Goal: Communication & Community: Answer question/provide support

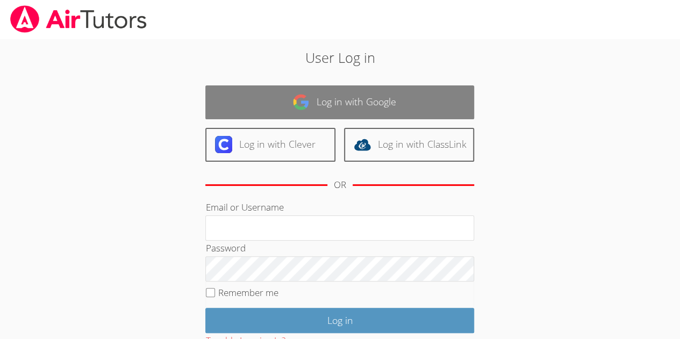
click at [229, 101] on link "Log in with Google" at bounding box center [339, 102] width 269 height 34
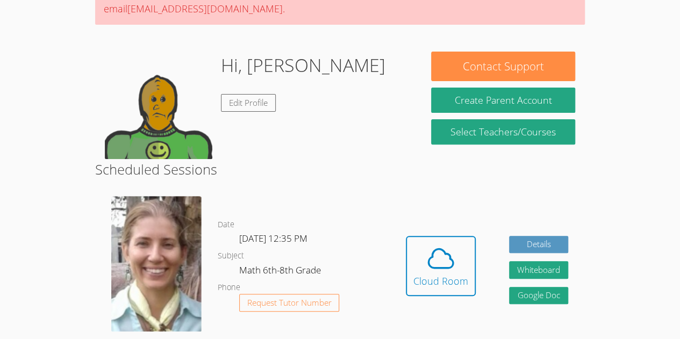
scroll to position [123, 0]
click at [453, 268] on icon at bounding box center [441, 258] width 30 height 30
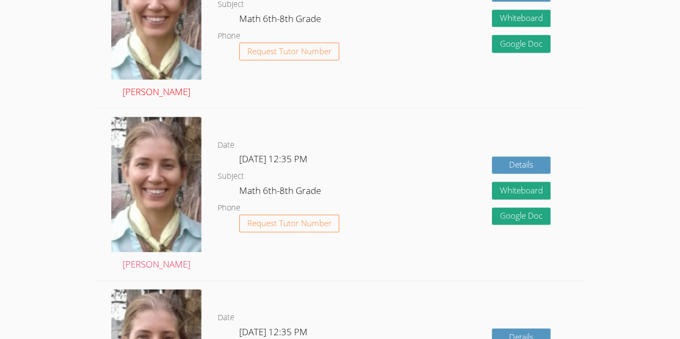
scroll to position [726, 0]
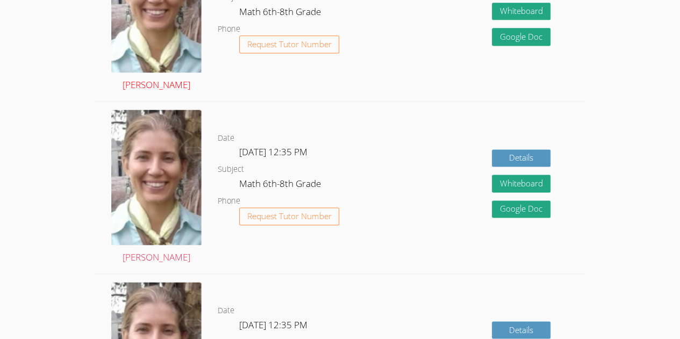
click at [176, 7] on img at bounding box center [156, 5] width 90 height 135
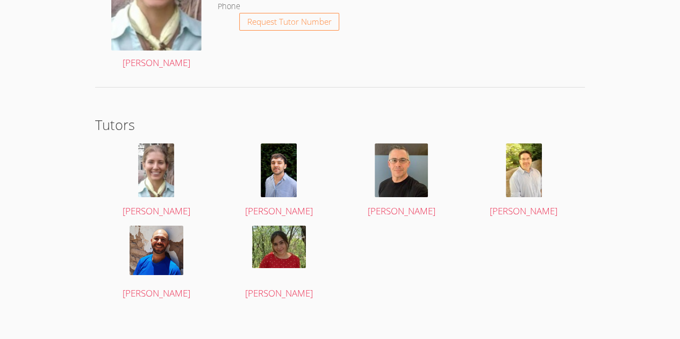
scroll to position [1954, 0]
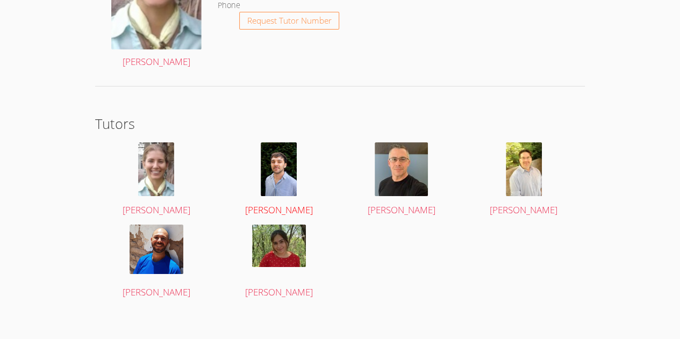
click at [266, 151] on img at bounding box center [279, 169] width 36 height 54
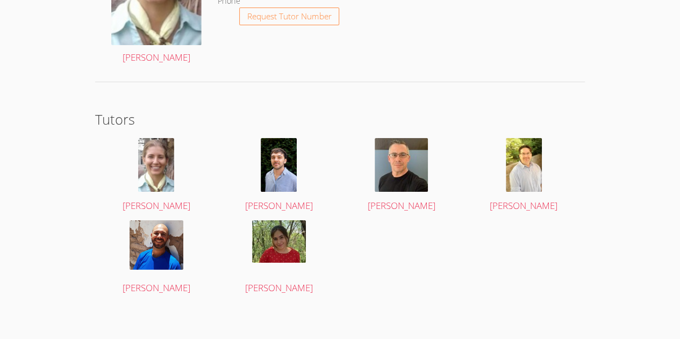
scroll to position [1958, 0]
click at [161, 226] on img at bounding box center [157, 244] width 54 height 49
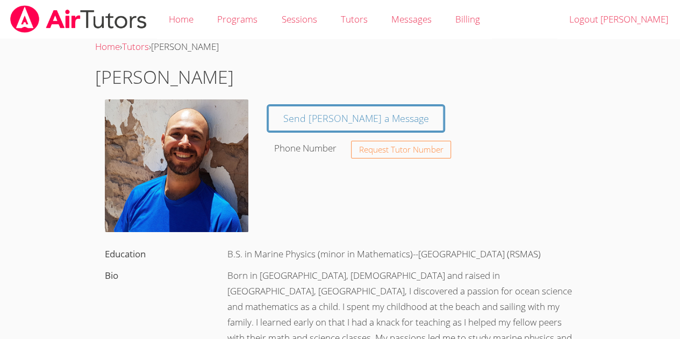
scroll to position [1958, 0]
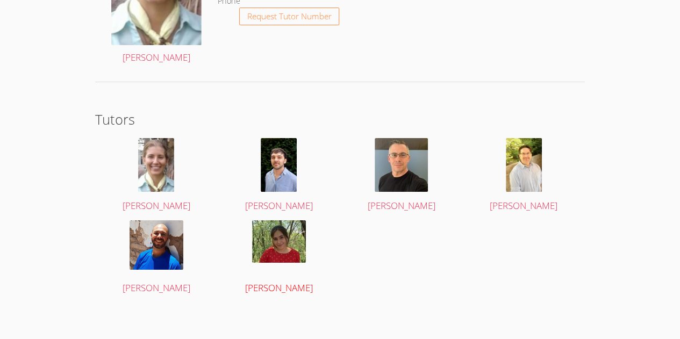
click at [282, 242] on img at bounding box center [279, 241] width 54 height 42
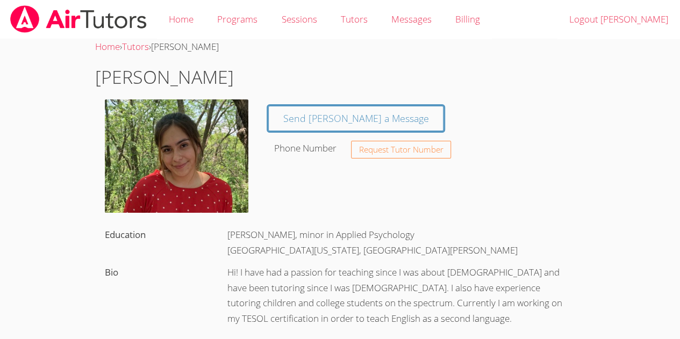
scroll to position [1958, 0]
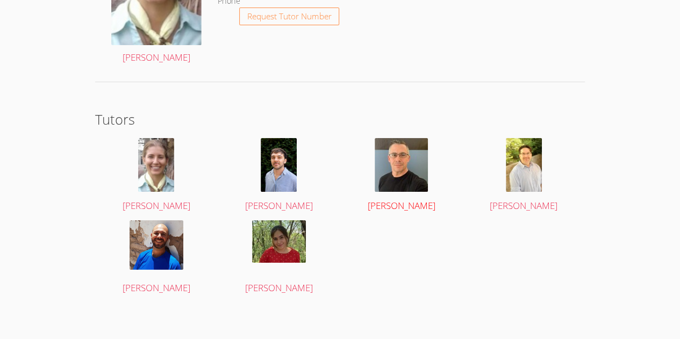
click at [407, 166] on img at bounding box center [401, 165] width 53 height 54
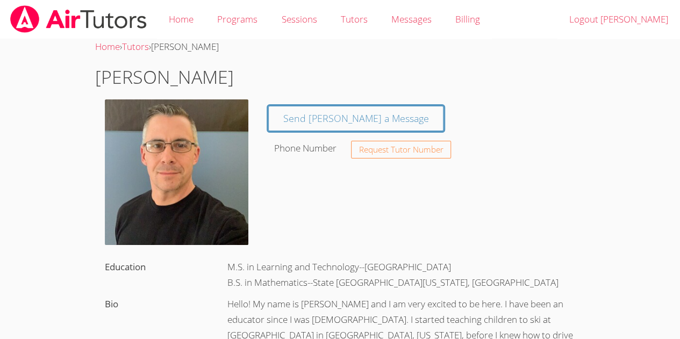
scroll to position [1958, 0]
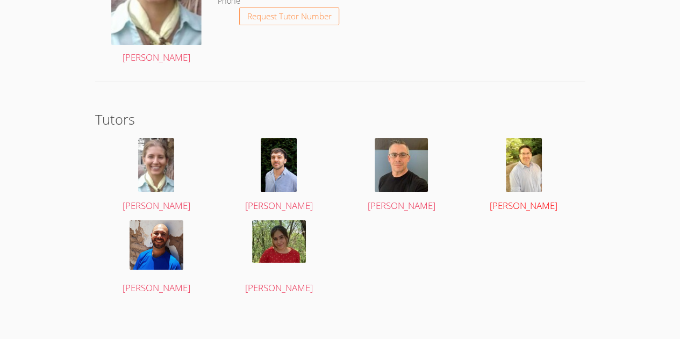
click at [532, 176] on img at bounding box center [524, 165] width 36 height 54
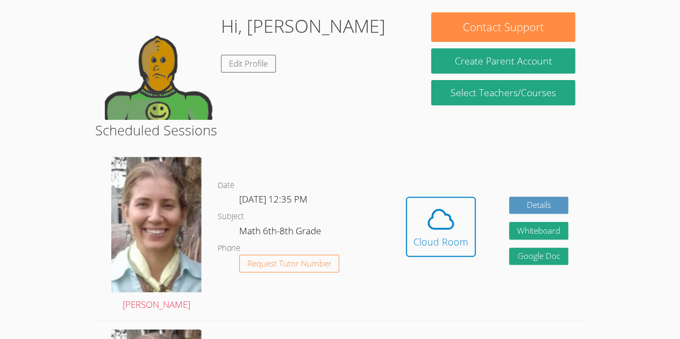
scroll to position [162, 0]
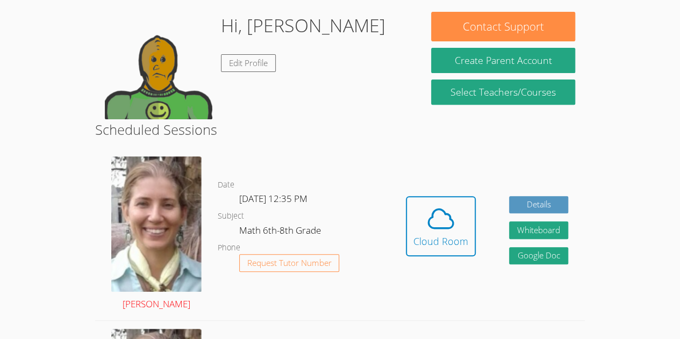
click at [156, 219] on img at bounding box center [156, 223] width 90 height 135
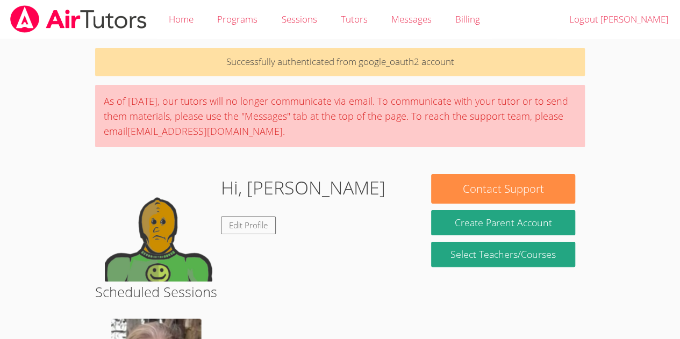
scroll to position [162, 0]
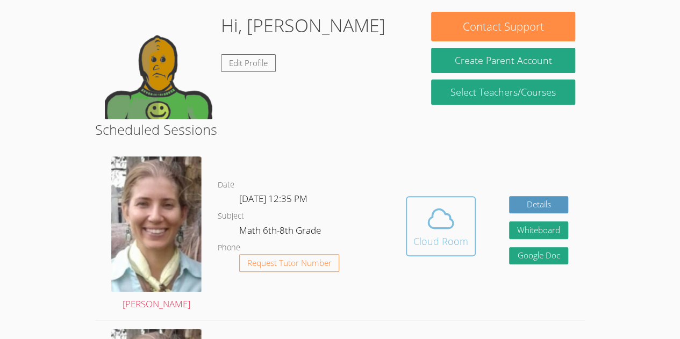
click at [420, 214] on span at bounding box center [440, 219] width 55 height 30
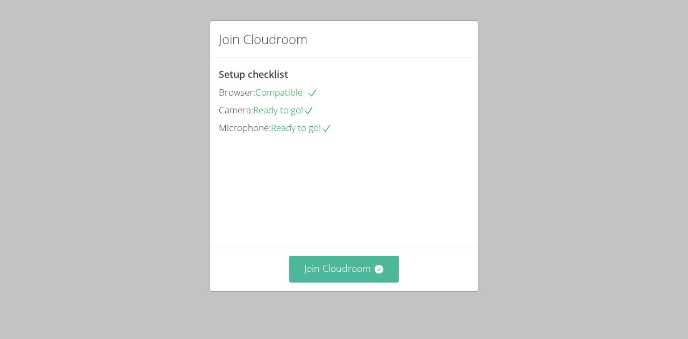
click at [316, 267] on button "Join Cloudroom" at bounding box center [344, 269] width 110 height 26
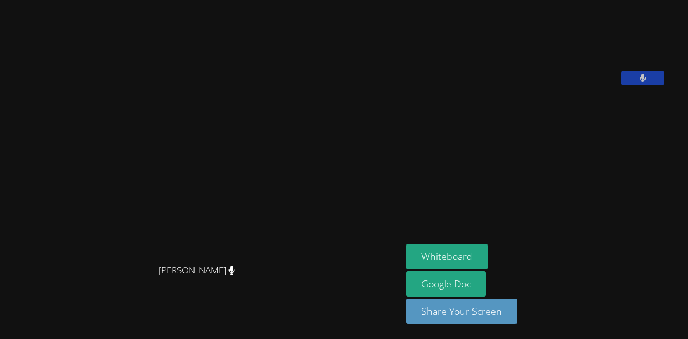
click at [647, 83] on icon at bounding box center [643, 78] width 7 height 9
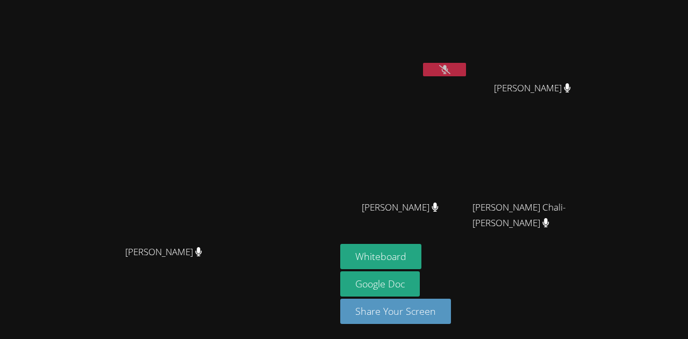
click at [466, 66] on button at bounding box center [444, 69] width 43 height 13
click at [448, 67] on icon at bounding box center [444, 69] width 7 height 9
click at [468, 59] on video at bounding box center [404, 40] width 128 height 72
click at [468, 49] on video at bounding box center [404, 40] width 128 height 72
click at [466, 73] on button at bounding box center [444, 69] width 43 height 13
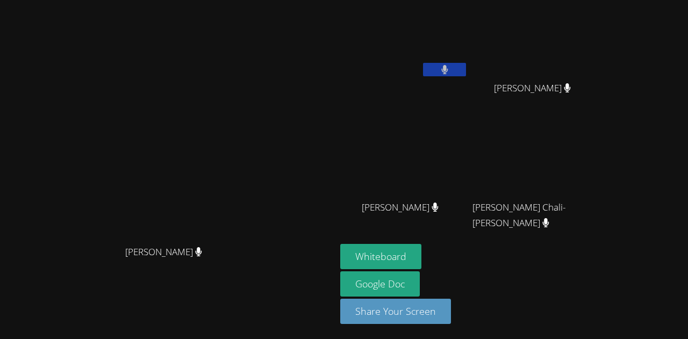
click at [448, 67] on icon at bounding box center [444, 69] width 7 height 9
click at [450, 67] on icon at bounding box center [444, 69] width 11 height 9
click at [466, 72] on button at bounding box center [444, 69] width 43 height 13
click at [466, 71] on button at bounding box center [444, 69] width 43 height 13
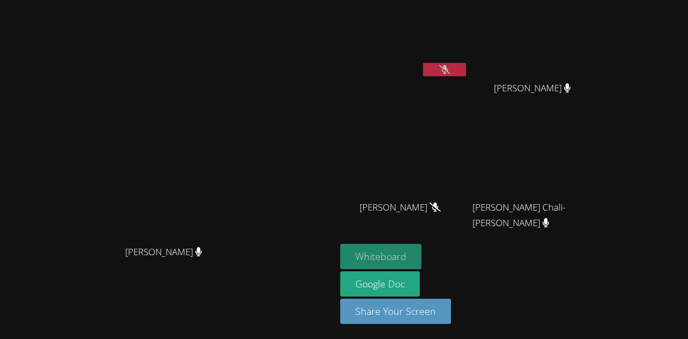
click at [421, 265] on button "Whiteboard" at bounding box center [380, 256] width 81 height 25
click at [466, 72] on button at bounding box center [444, 69] width 43 height 13
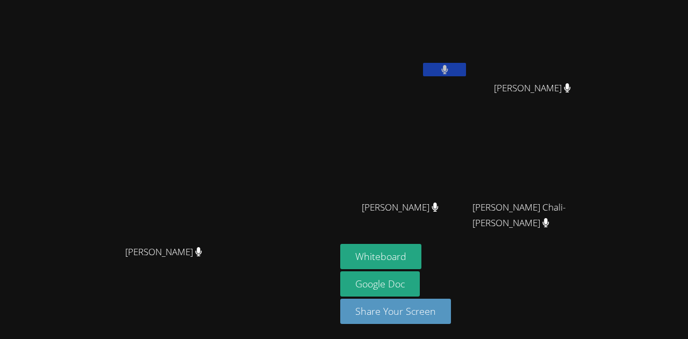
click at [600, 209] on div "Jose Chali-Chan" at bounding box center [536, 217] width 128 height 43
click at [600, 207] on div "Jose Chali-Chan" at bounding box center [536, 217] width 128 height 43
click at [421, 258] on button "Whiteboard" at bounding box center [380, 256] width 81 height 25
click at [466, 75] on button at bounding box center [444, 69] width 43 height 13
click at [450, 73] on icon at bounding box center [444, 69] width 11 height 9
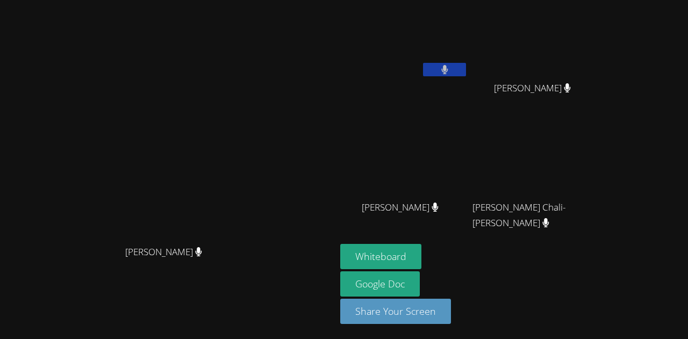
click at [466, 73] on button at bounding box center [444, 69] width 43 height 13
click at [466, 63] on button at bounding box center [444, 69] width 43 height 13
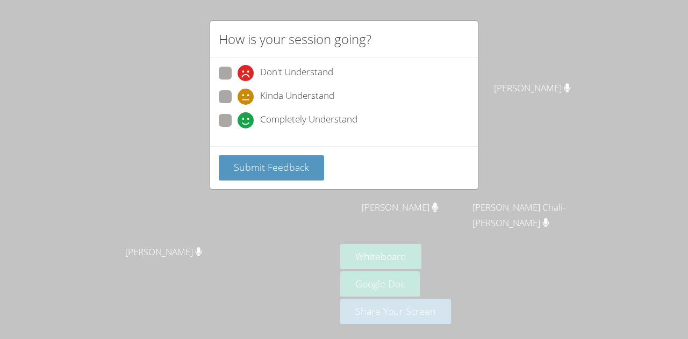
click at [247, 120] on icon at bounding box center [246, 120] width 16 height 16
click at [247, 120] on input "Completely Understand" at bounding box center [242, 118] width 9 height 9
radio input "true"
click at [252, 152] on div "Submit Feedback" at bounding box center [344, 167] width 268 height 43
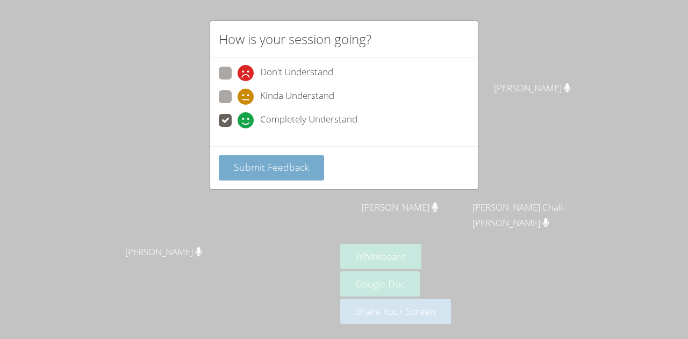
click at [248, 161] on span "Submit Feedback" at bounding box center [271, 167] width 75 height 13
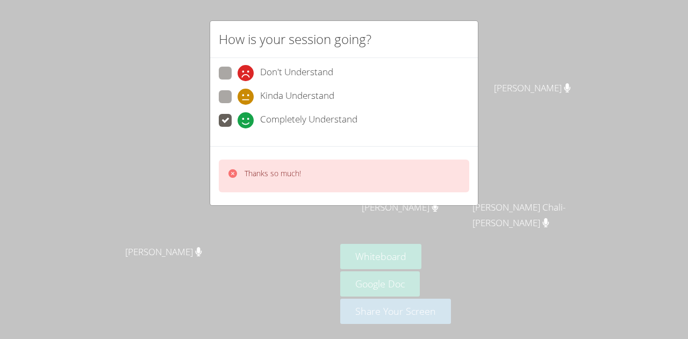
click at [241, 152] on div at bounding box center [241, 152] width 0 height 0
click at [248, 160] on div "Thanks so much!" at bounding box center [344, 176] width 250 height 33
click at [183, 173] on body "Diana Andrade Diana Andrade Rafael Ramos Gomes Aguiar Shirly Carrasco-Lopez Shi…" at bounding box center [344, 169] width 688 height 339
click at [183, 173] on div "How is your session going? Don't Understand Kinda Understand Completely Underst…" at bounding box center [344, 169] width 688 height 339
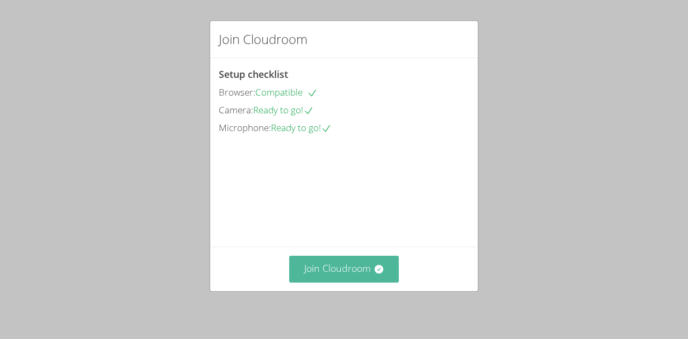
click at [320, 262] on button "Join Cloudroom" at bounding box center [344, 269] width 110 height 26
